Goal: Task Accomplishment & Management: Manage account settings

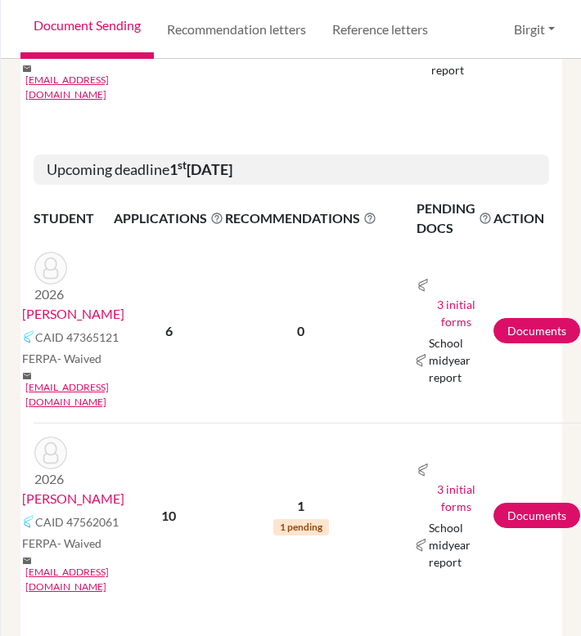
scroll to position [1061, 0]
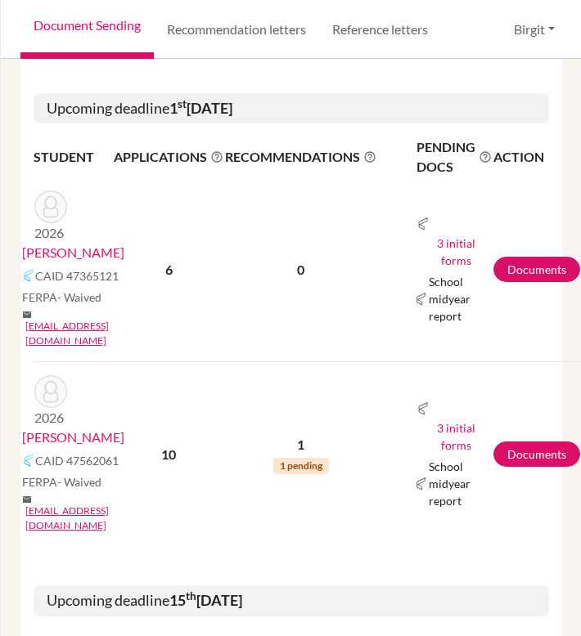
click at [70, 428] on link "[PERSON_NAME]" at bounding box center [73, 438] width 102 height 20
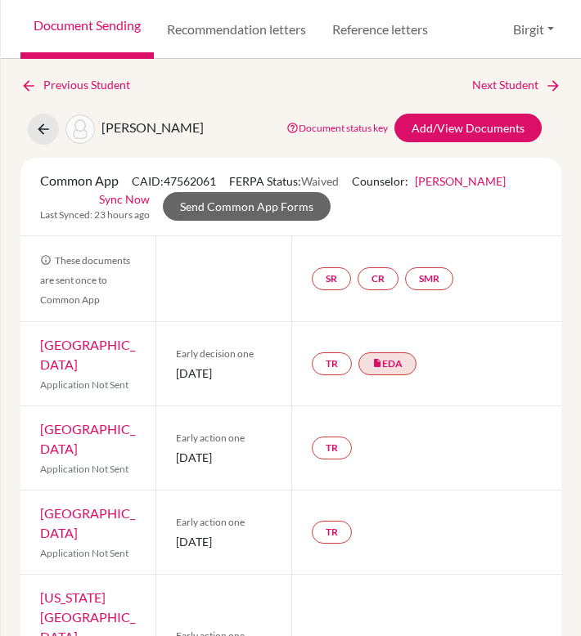
scroll to position [3, 0]
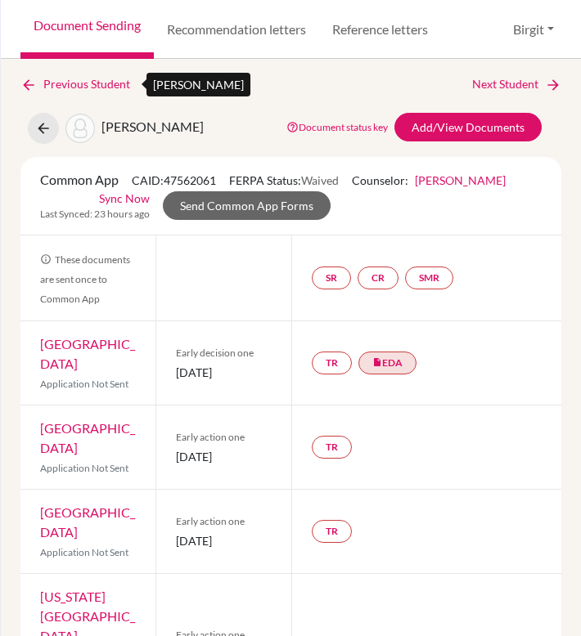
click at [28, 83] on icon at bounding box center [28, 85] width 16 height 16
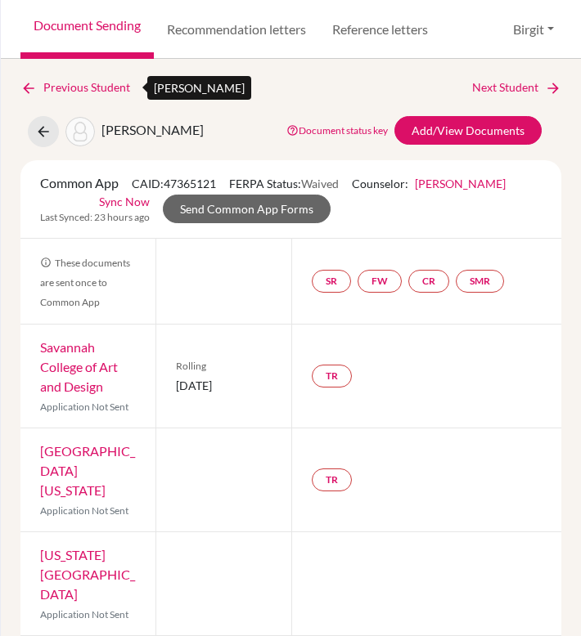
click at [29, 86] on icon at bounding box center [28, 88] width 16 height 16
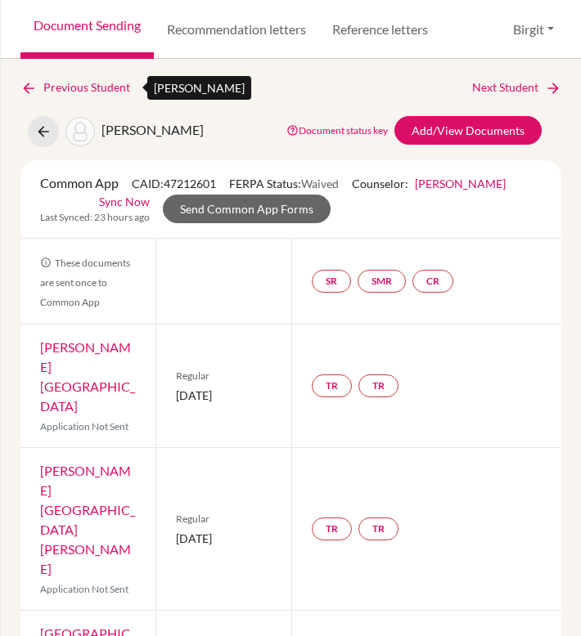
click at [34, 87] on icon at bounding box center [28, 88] width 16 height 16
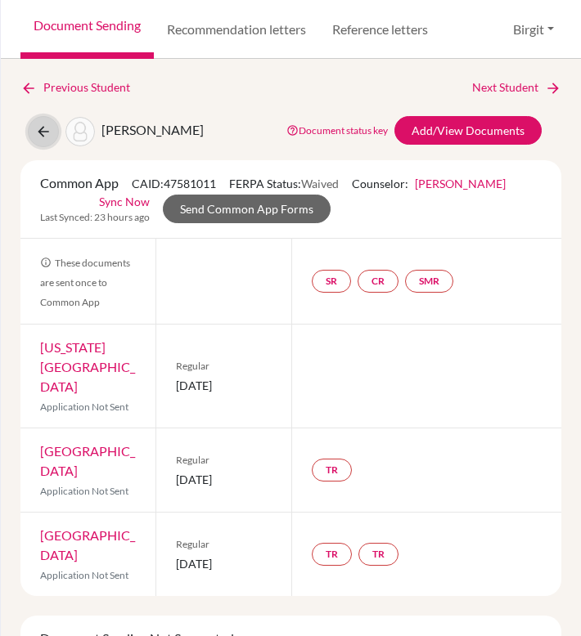
click at [43, 126] on icon at bounding box center [43, 131] width 16 height 16
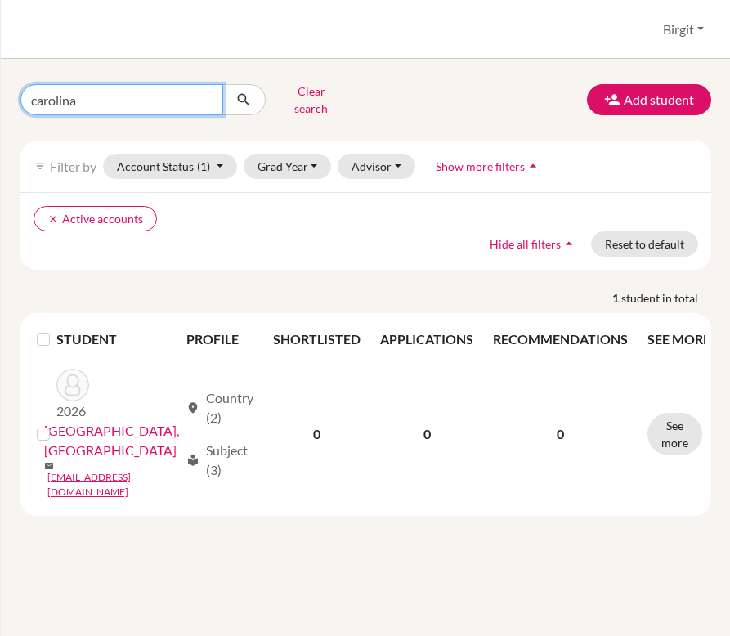
click at [202, 96] on input "carolina" at bounding box center [121, 99] width 203 height 31
type input "kabir"
click button "submit" at bounding box center [243, 99] width 43 height 31
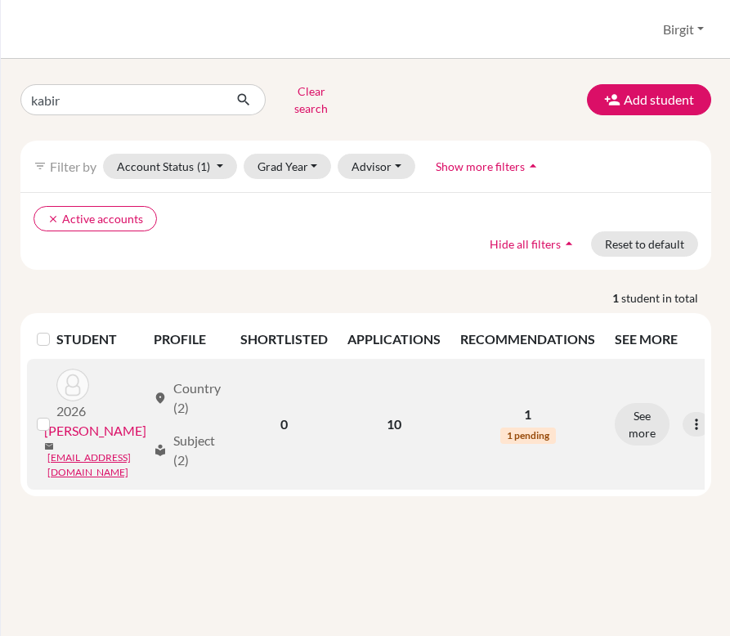
click at [85, 421] on link "[PERSON_NAME]" at bounding box center [95, 431] width 102 height 20
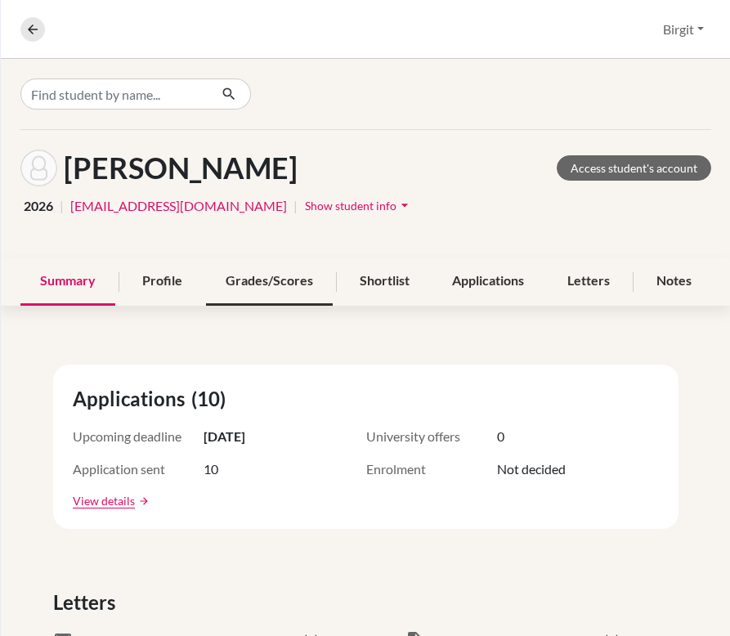
click at [271, 278] on div "Grades/Scores" at bounding box center [269, 282] width 127 height 48
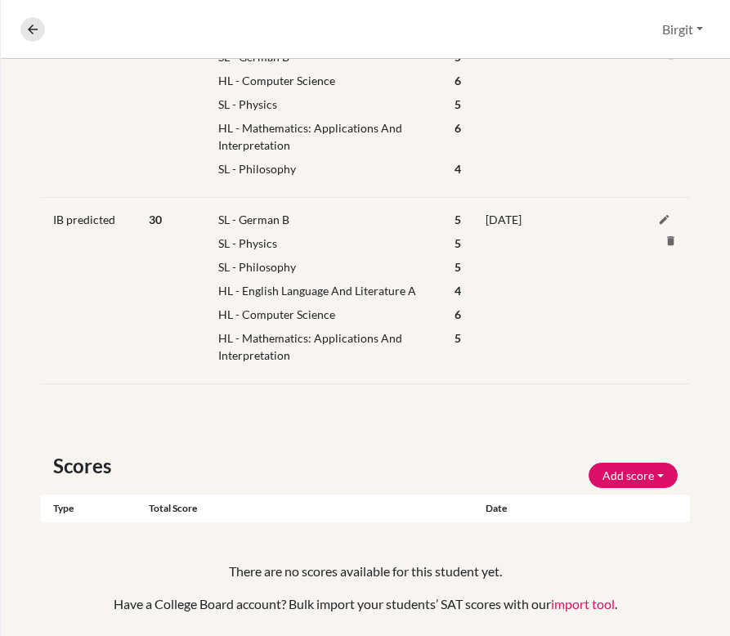
scroll to position [424, 0]
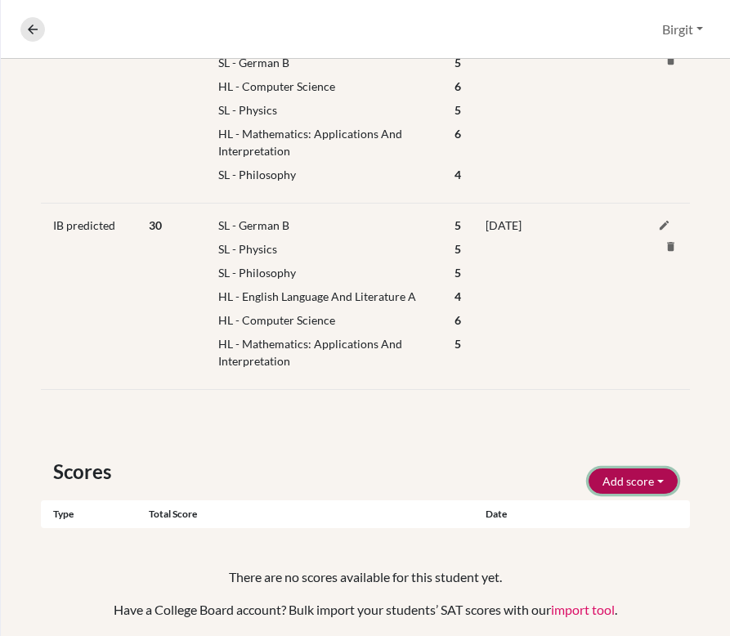
click at [644, 475] on button "Add score" at bounding box center [633, 481] width 89 height 25
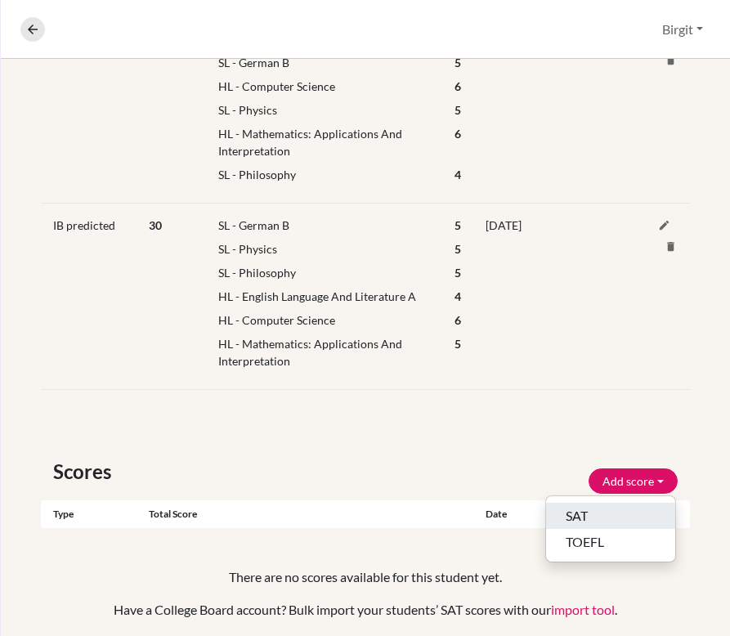
click at [603, 517] on button "SAT" at bounding box center [610, 516] width 129 height 26
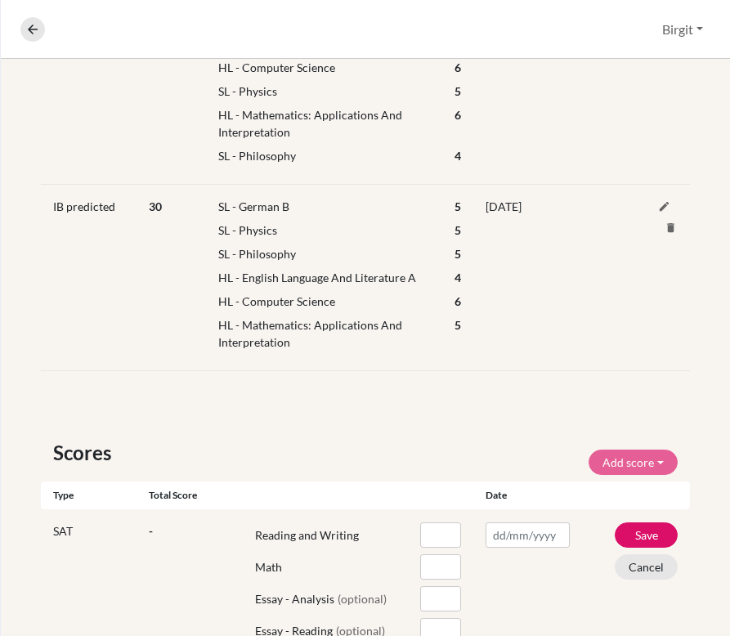
scroll to position [445, 0]
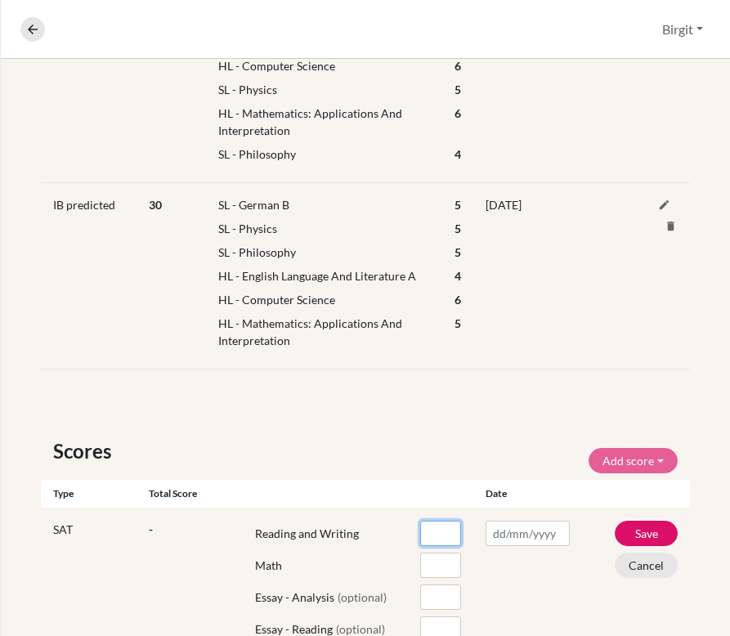
click at [420, 533] on input "number" at bounding box center [440, 533] width 41 height 25
type input "770"
click at [441, 563] on input "200" at bounding box center [440, 565] width 41 height 25
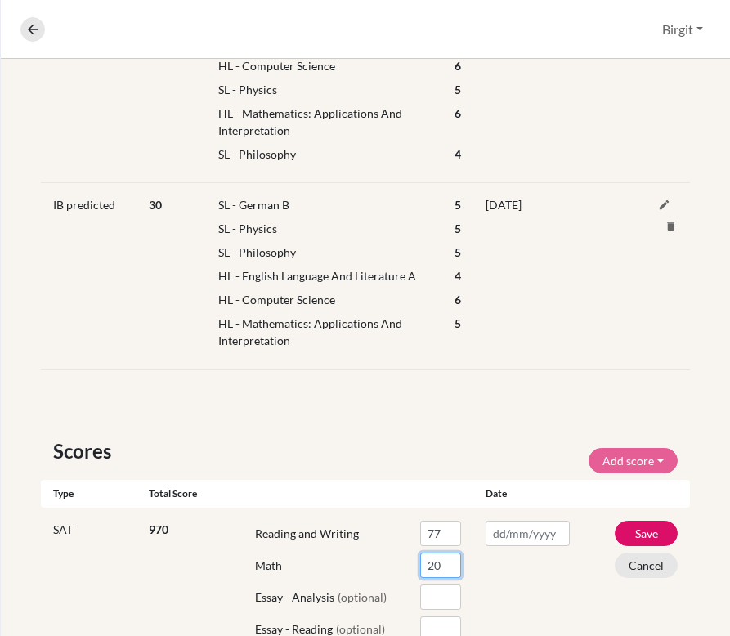
click at [427, 564] on input "200" at bounding box center [440, 565] width 41 height 25
drag, startPoint x: 427, startPoint y: 564, endPoint x: 416, endPoint y: 565, distance: 10.7
click at [420, 565] on input "200" at bounding box center [440, 565] width 41 height 25
type input "79000"
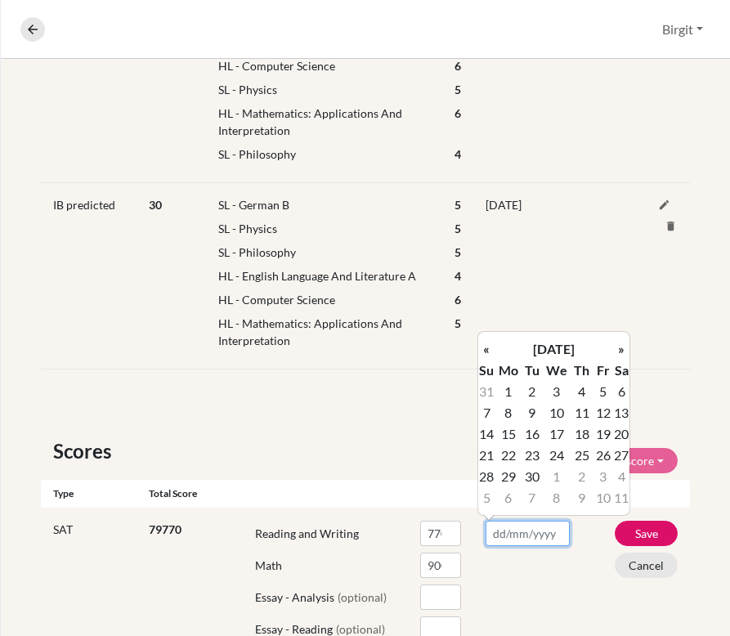
click at [516, 531] on input "text" at bounding box center [527, 533] width 83 height 25
click at [493, 348] on th "«" at bounding box center [486, 349] width 16 height 21
click at [621, 458] on td "23" at bounding box center [621, 455] width 16 height 21
type input "23/08/2025"
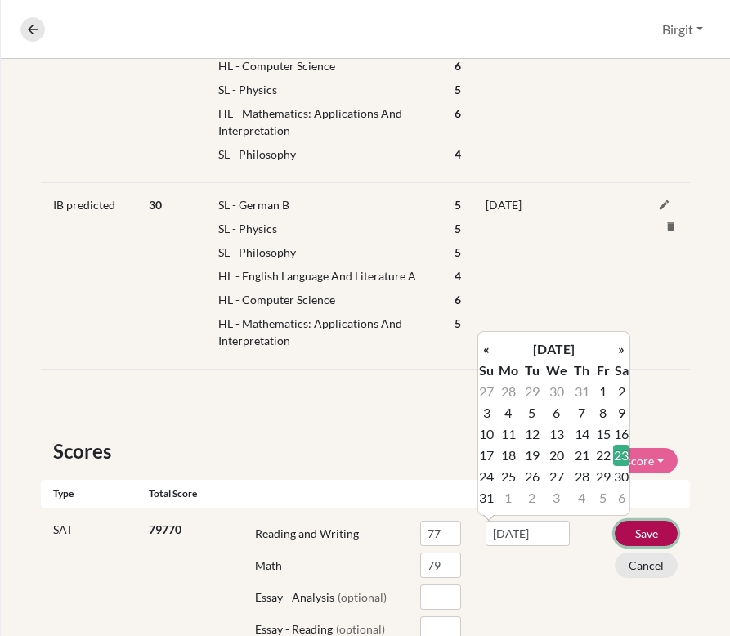
click at [636, 531] on button "Save" at bounding box center [646, 533] width 63 height 25
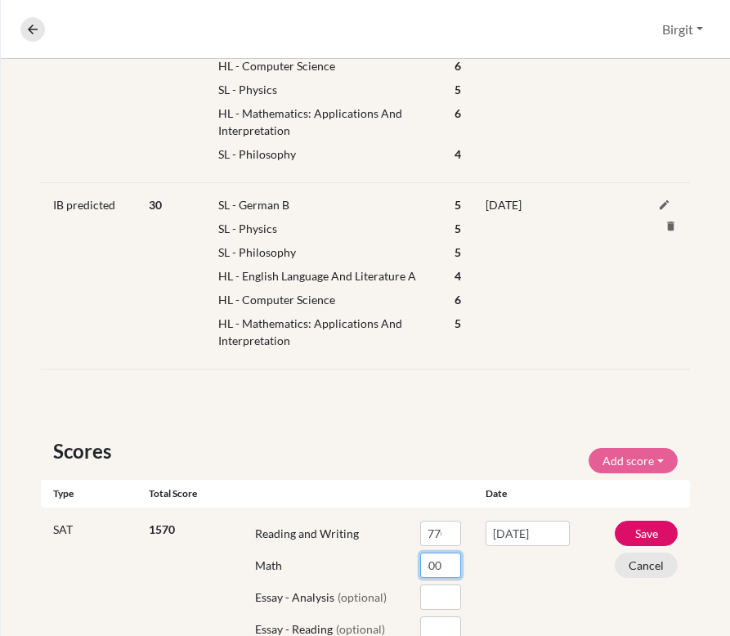
scroll to position [0, 7]
click at [439, 567] on input "800" at bounding box center [440, 565] width 41 height 25
drag, startPoint x: 421, startPoint y: 565, endPoint x: 460, endPoint y: 565, distance: 39.2
click at [460, 565] on div "1570 Reading and Writing 770 Math 800 Essay - Analysis (optional) Essay - Readi…" at bounding box center [311, 600] width 325 height 159
type input "8"
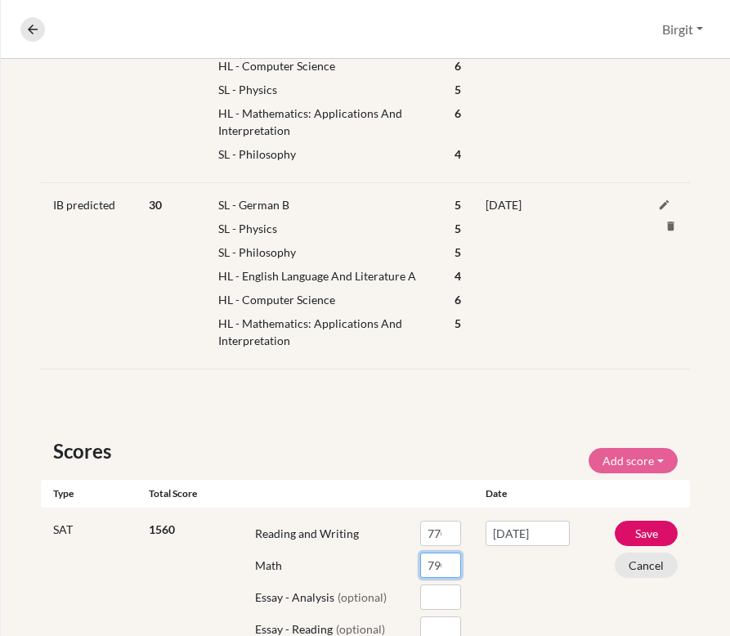
scroll to position [0, 6]
type input "790"
click at [648, 534] on button "Save" at bounding box center [646, 533] width 63 height 25
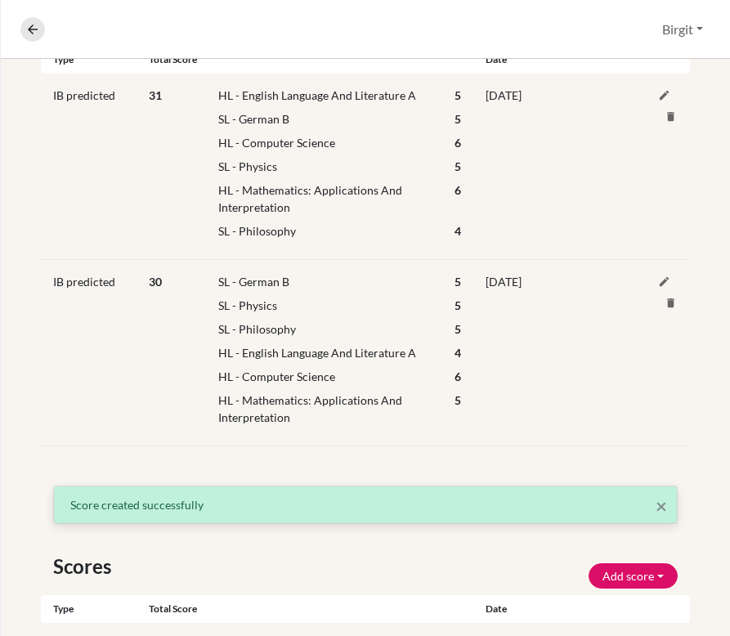
scroll to position [123, 0]
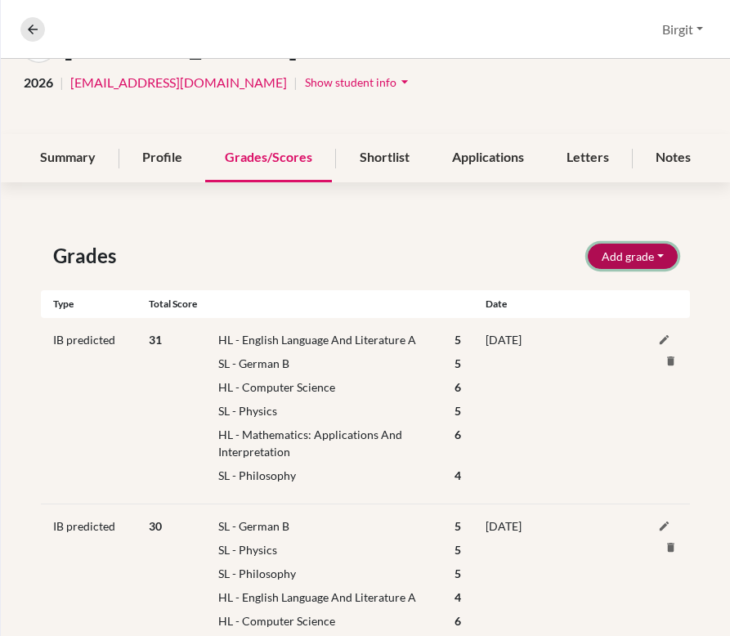
click at [621, 253] on button "Add grade" at bounding box center [633, 256] width 90 height 25
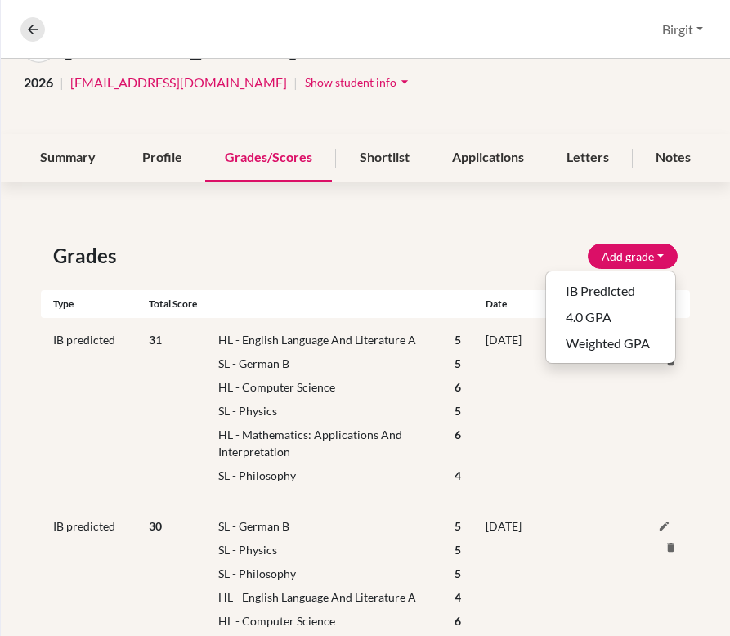
click at [508, 226] on div "Grades Add grade IB Predicted 4.0 GPA Weighted GPA Type Total score Date Unsupp…" at bounding box center [365, 588] width 729 height 773
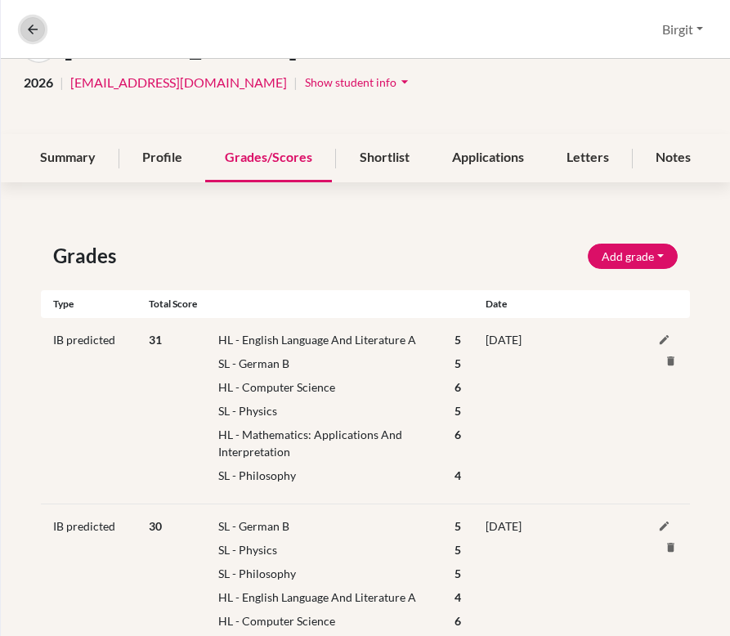
click at [35, 29] on icon at bounding box center [32, 29] width 15 height 15
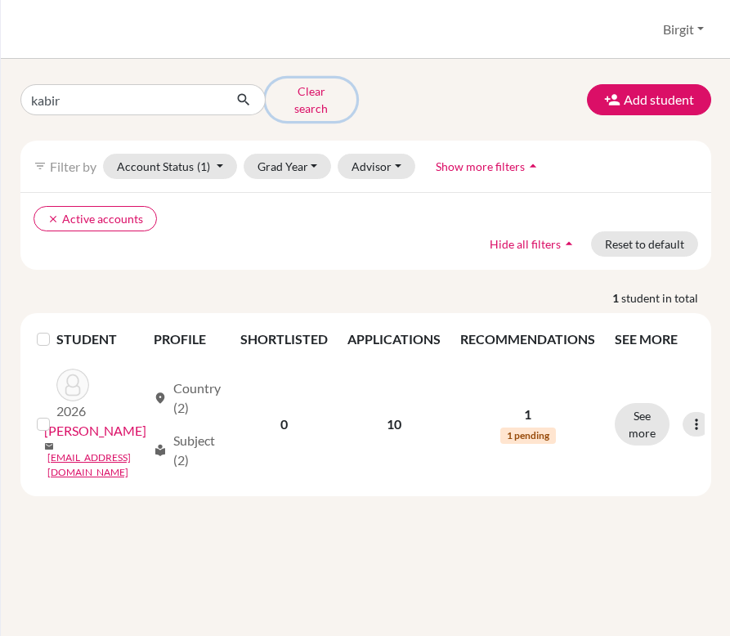
click at [302, 96] on button "Clear search" at bounding box center [311, 99] width 91 height 43
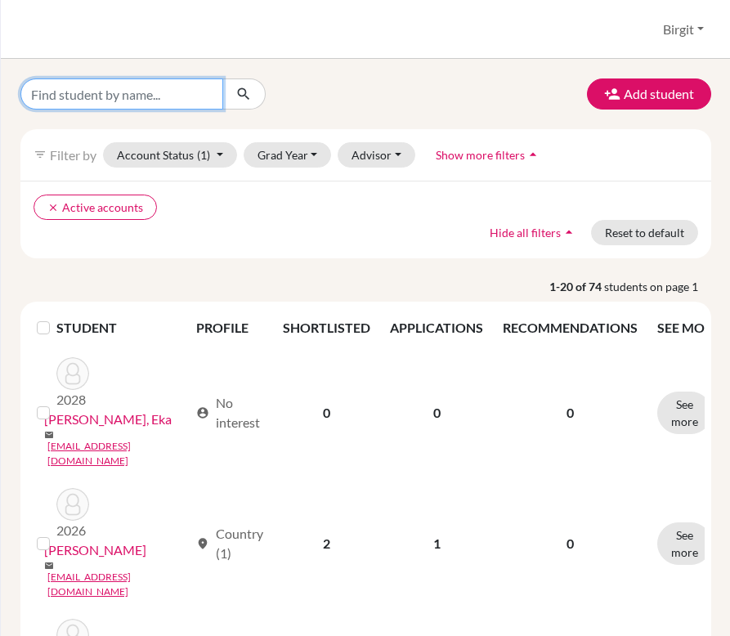
click at [157, 84] on input "Find student by name..." at bounding box center [121, 93] width 203 height 31
